Goal: Information Seeking & Learning: Learn about a topic

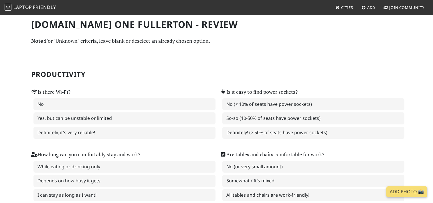
drag, startPoint x: 128, startPoint y: 35, endPoint x: 103, endPoint y: 20, distance: 29.4
click at [47, 4] on span "Friendly" at bounding box center [44, 7] width 23 height 6
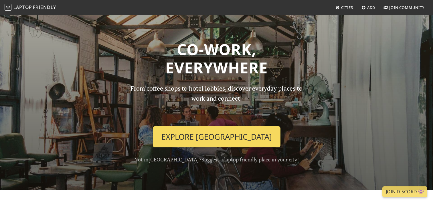
click at [220, 135] on link "Explore Singapore" at bounding box center [217, 136] width 128 height 21
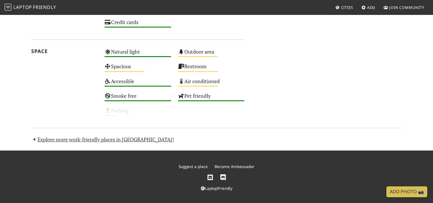
scroll to position [338, 0]
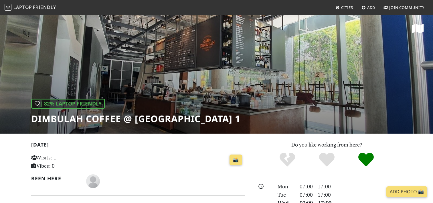
drag, startPoint x: 32, startPoint y: 118, endPoint x: 206, endPoint y: 118, distance: 174.2
click at [206, 118] on div "| 82% Laptop Friendly Dimbulah Coffee @ MBFC Tower 1" at bounding box center [216, 73] width 433 height 119
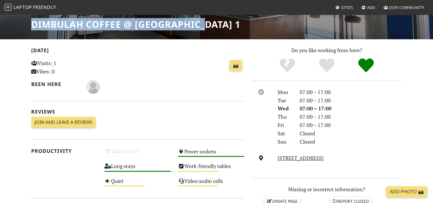
scroll to position [86, 0]
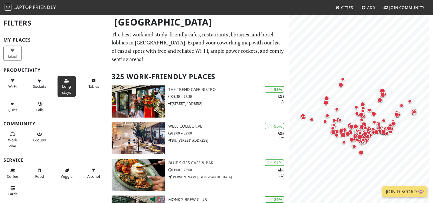
click at [68, 86] on span "Long stays" at bounding box center [66, 89] width 9 height 11
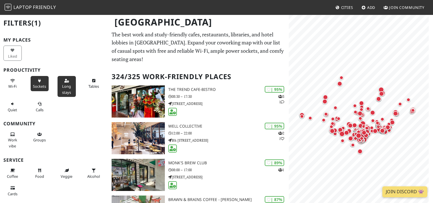
click at [42, 84] on span "Sockets" at bounding box center [39, 86] width 13 height 5
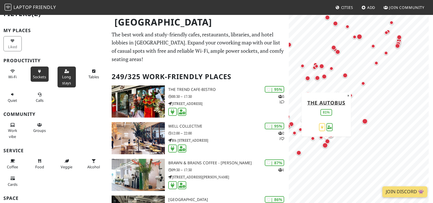
click at [324, 146] on div "Map marker" at bounding box center [325, 145] width 6 height 6
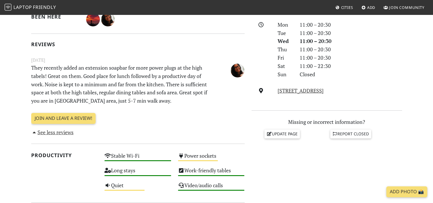
scroll to position [156, 0]
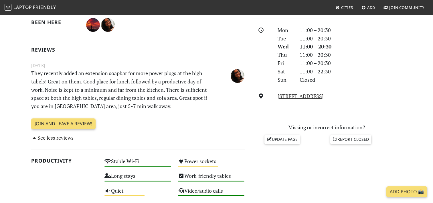
click at [382, 47] on div "11:00 – 20:30" at bounding box center [350, 46] width 109 height 8
